Goal: Register for event/course

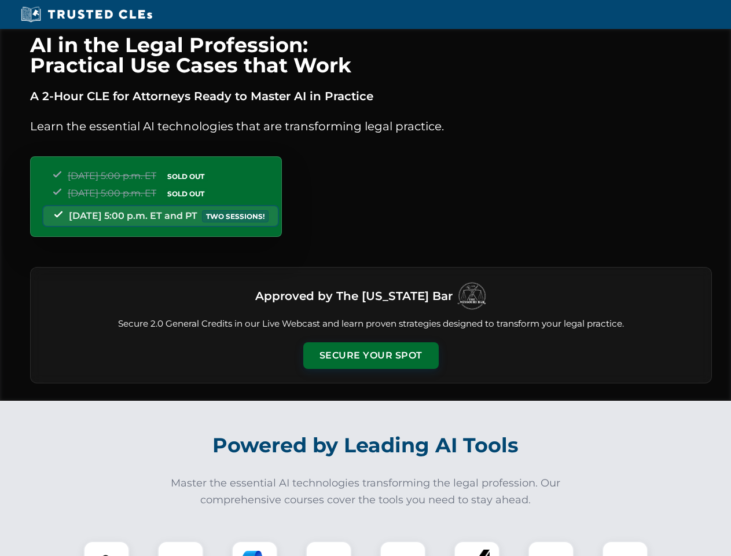
click at [370, 355] on button "Secure Your Spot" at bounding box center [370, 355] width 135 height 27
click at [106, 548] on img at bounding box center [107, 564] width 34 height 34
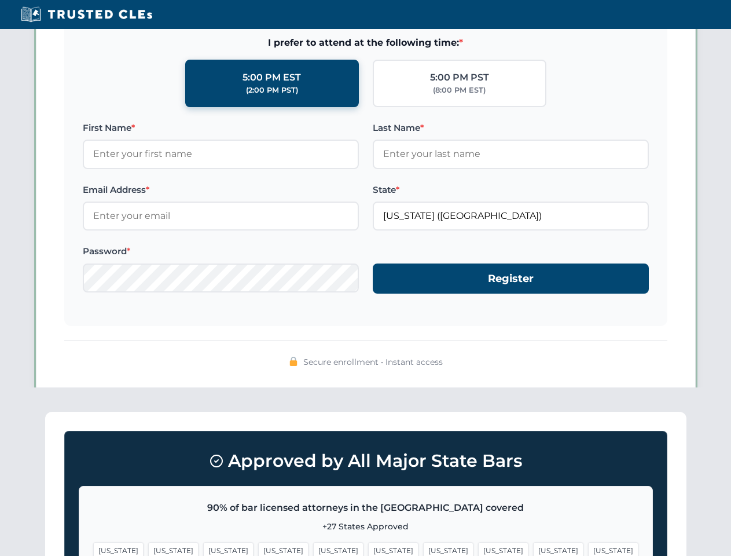
click at [423, 548] on span "[US_STATE]" at bounding box center [448, 550] width 50 height 17
click at [533, 548] on span "[US_STATE]" at bounding box center [558, 550] width 50 height 17
